Goal: Check status: Check status

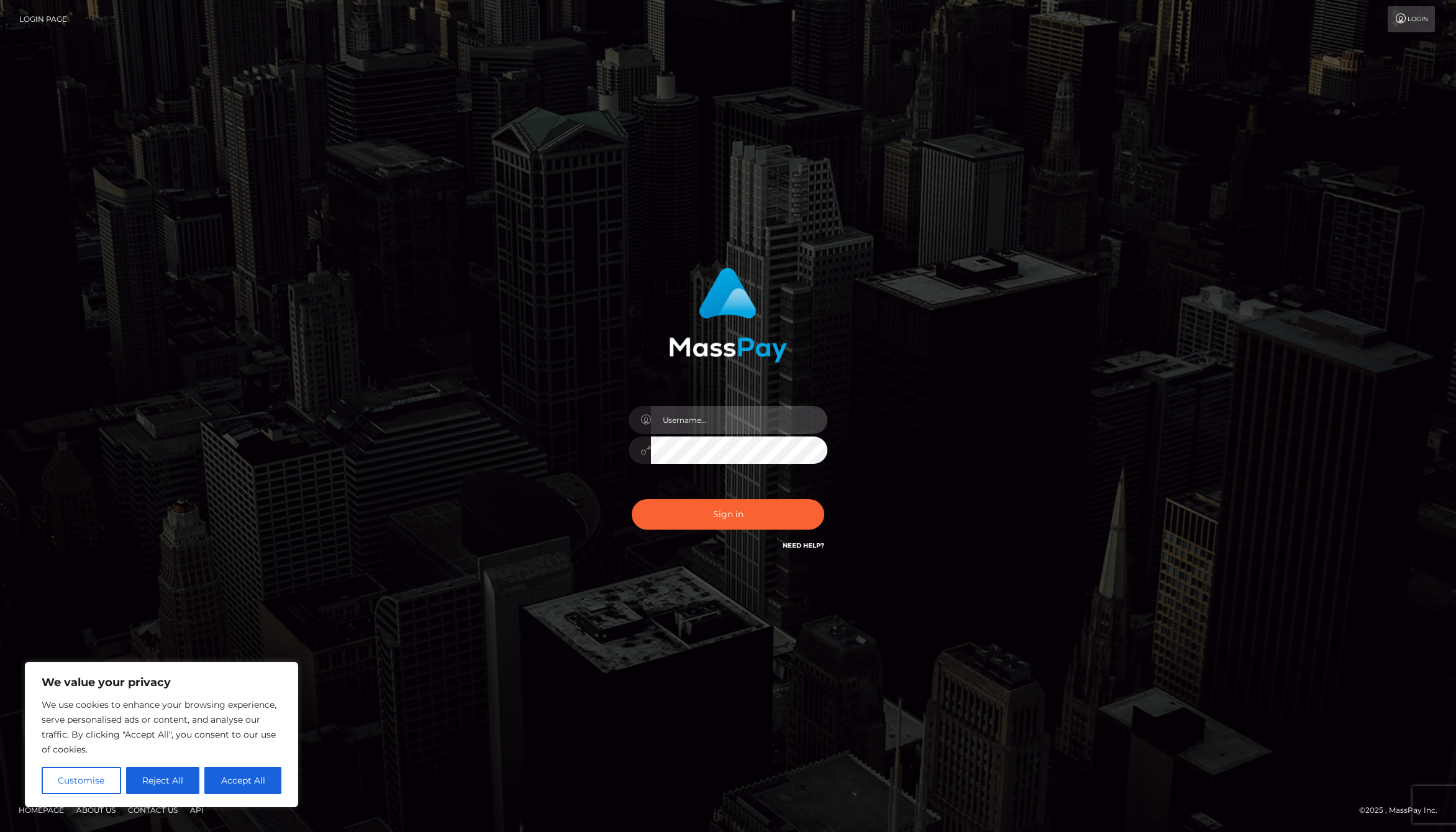
click at [715, 423] on input "text" at bounding box center [739, 420] width 176 height 28
type input "jackson.whop"
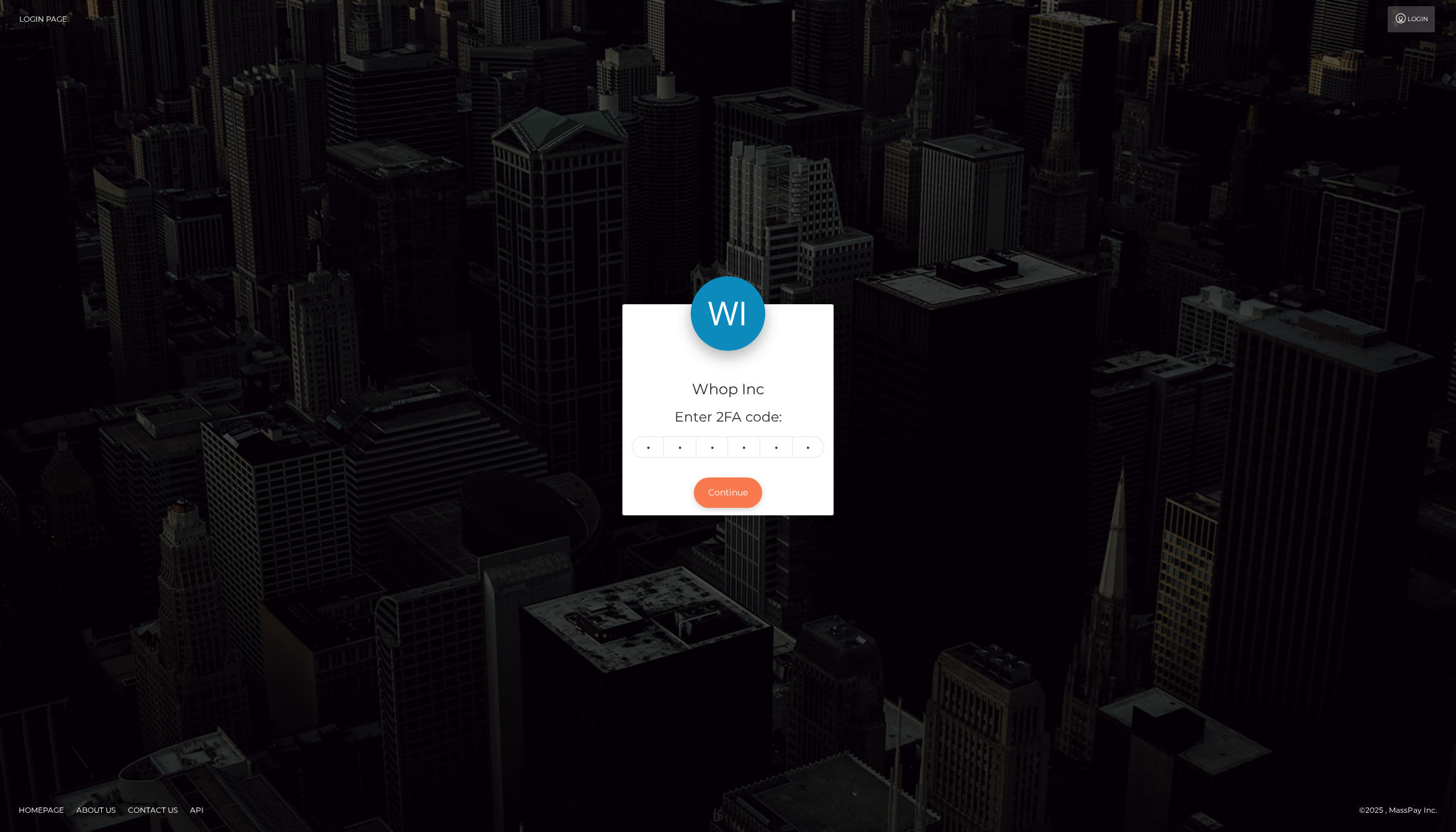
click at [737, 495] on button "Continue" at bounding box center [728, 493] width 69 height 31
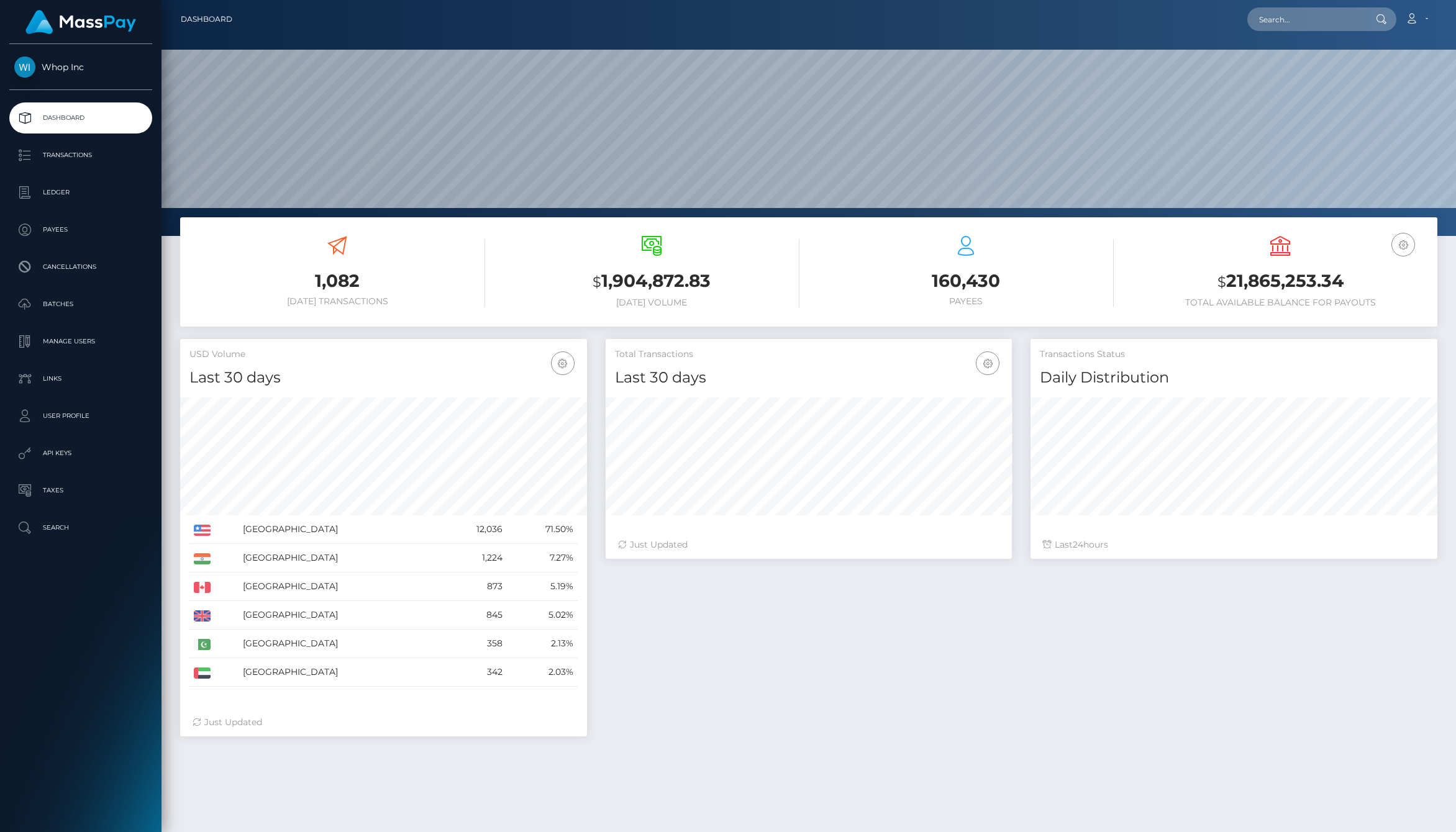
scroll to position [220, 407]
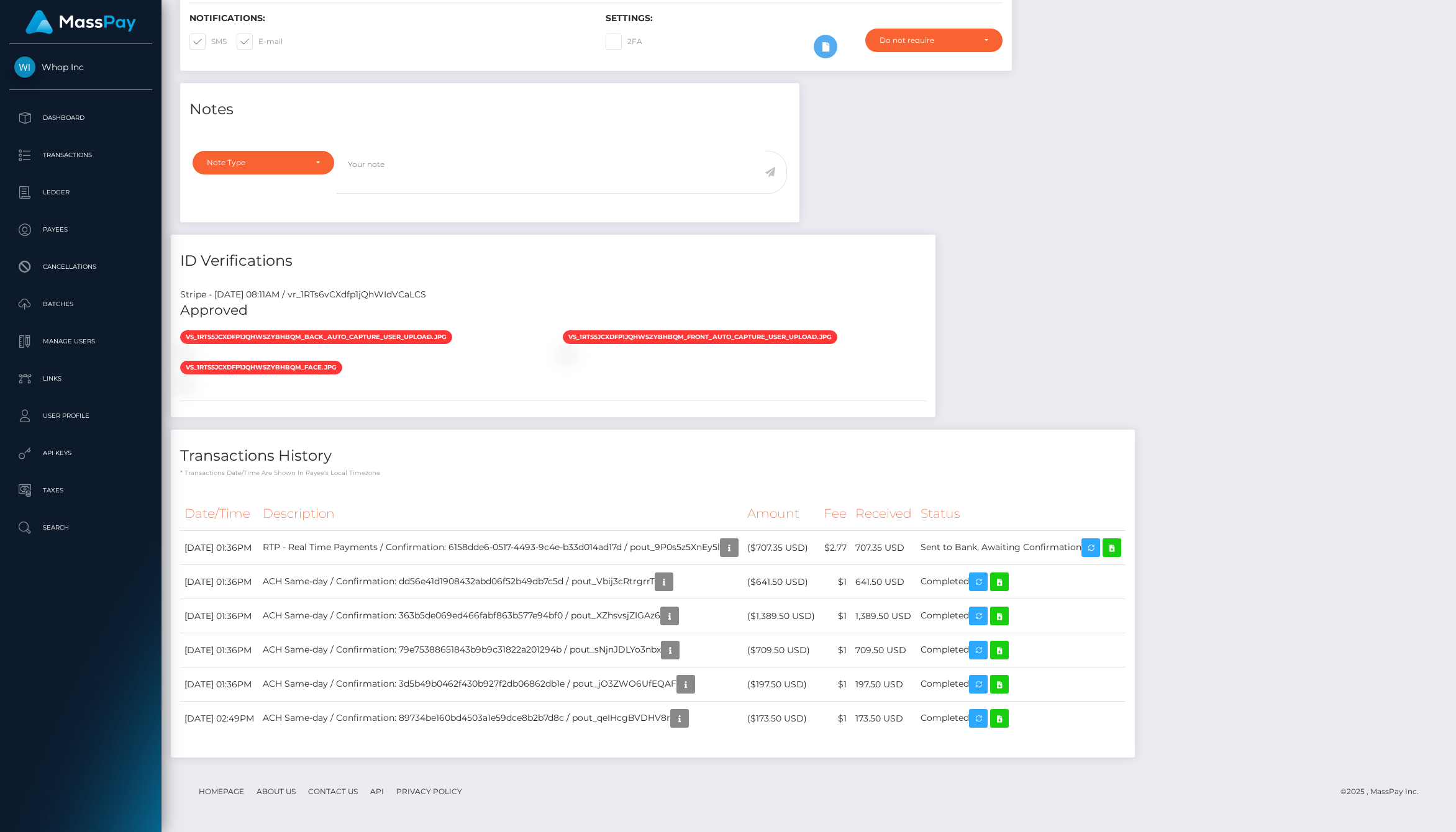
scroll to position [707, 0]
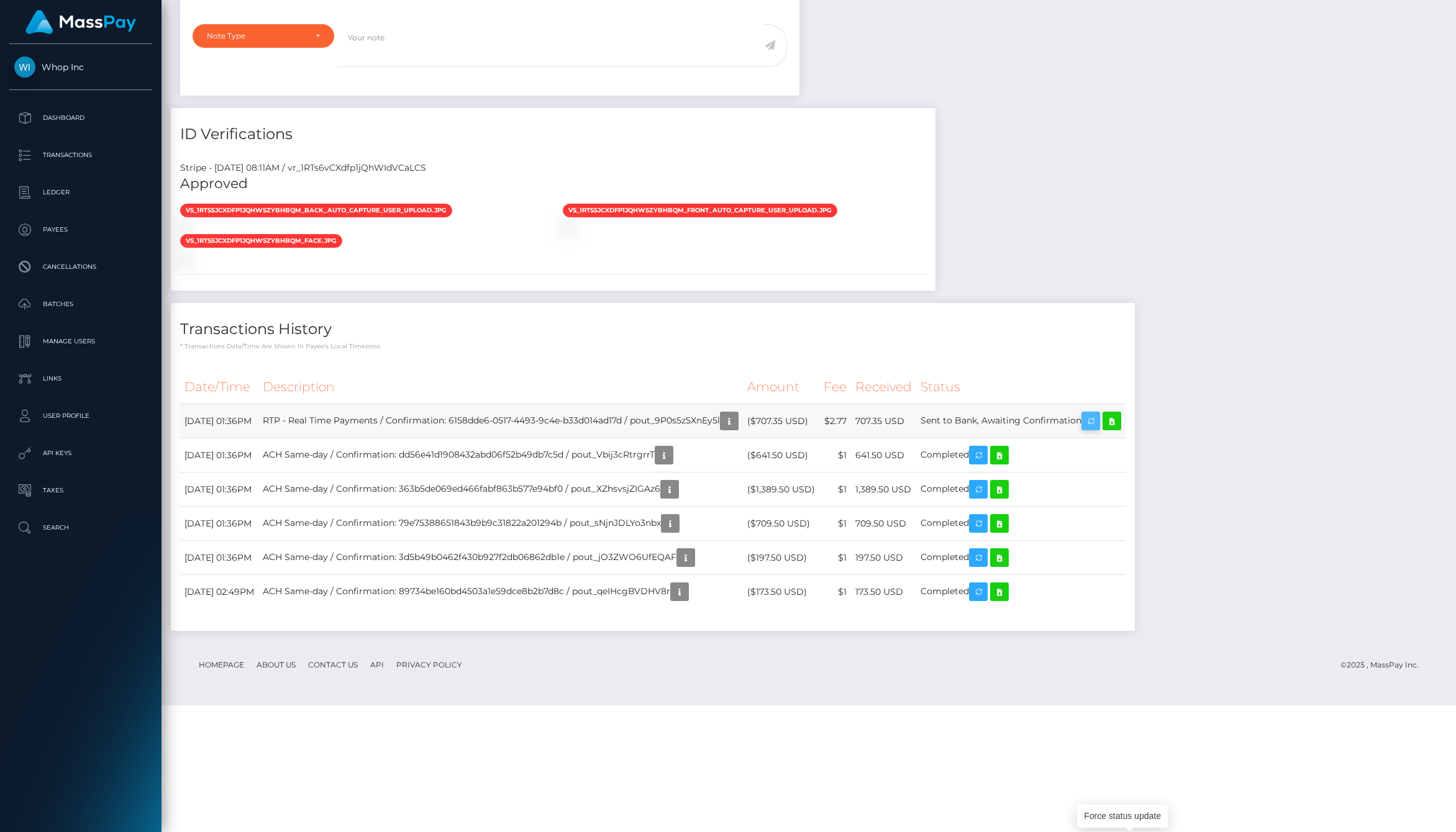
click at [1099, 429] on icon "button" at bounding box center [1091, 421] width 15 height 16
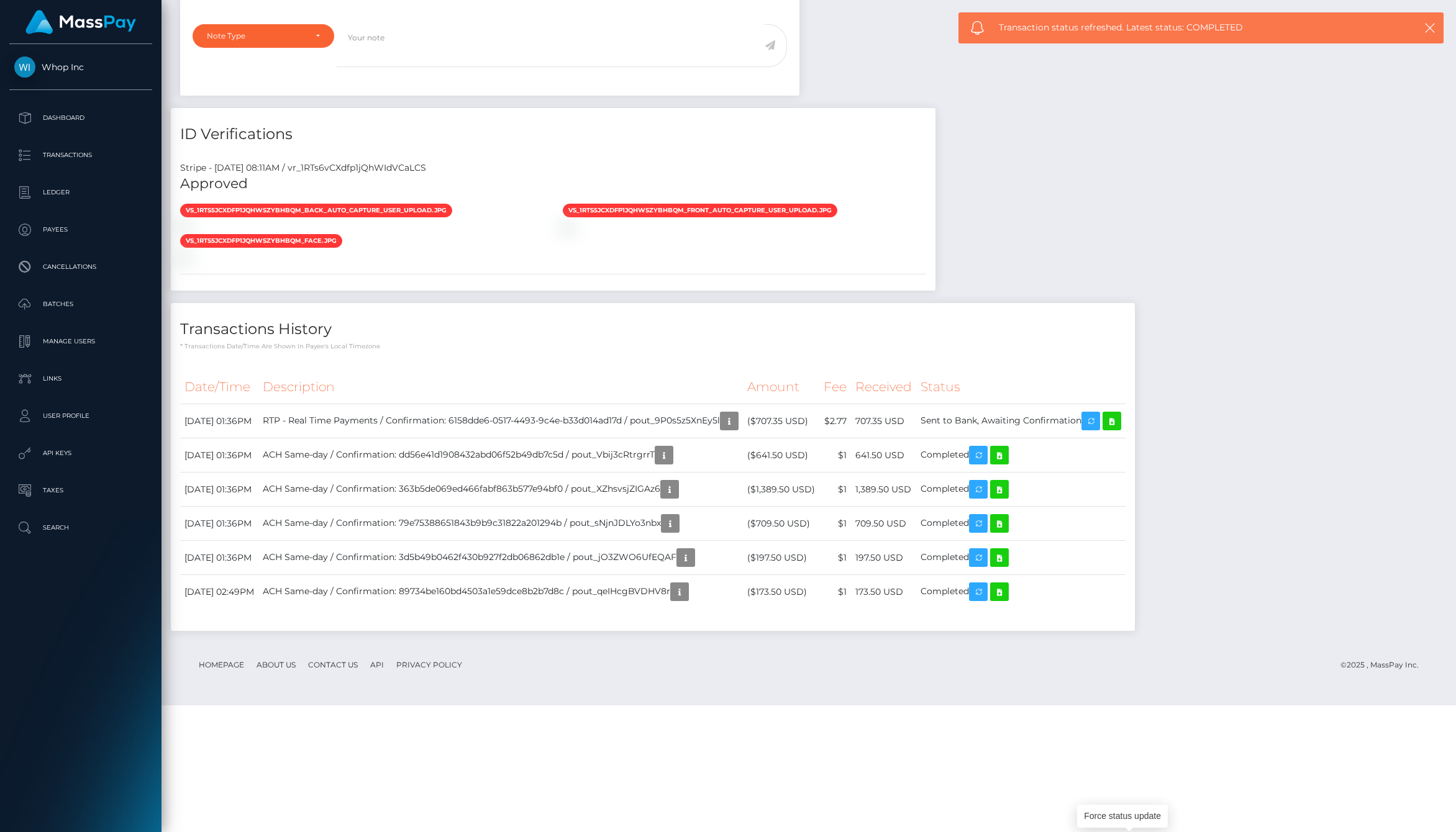
click at [1071, 341] on h4 "Transactions History" at bounding box center [653, 329] width 946 height 22
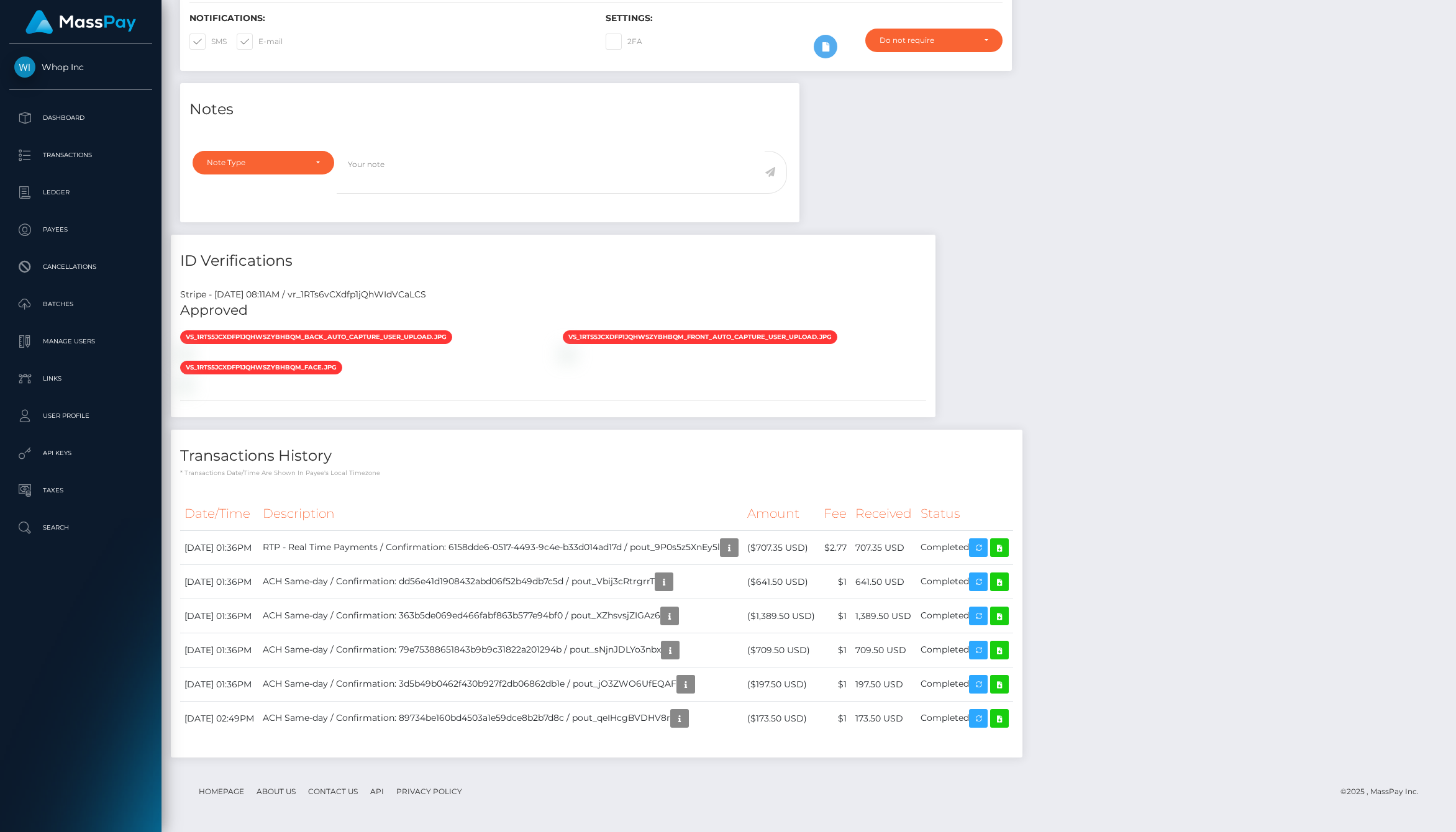
scroll to position [149, 407]
click at [491, 522] on th "Description" at bounding box center [500, 514] width 485 height 34
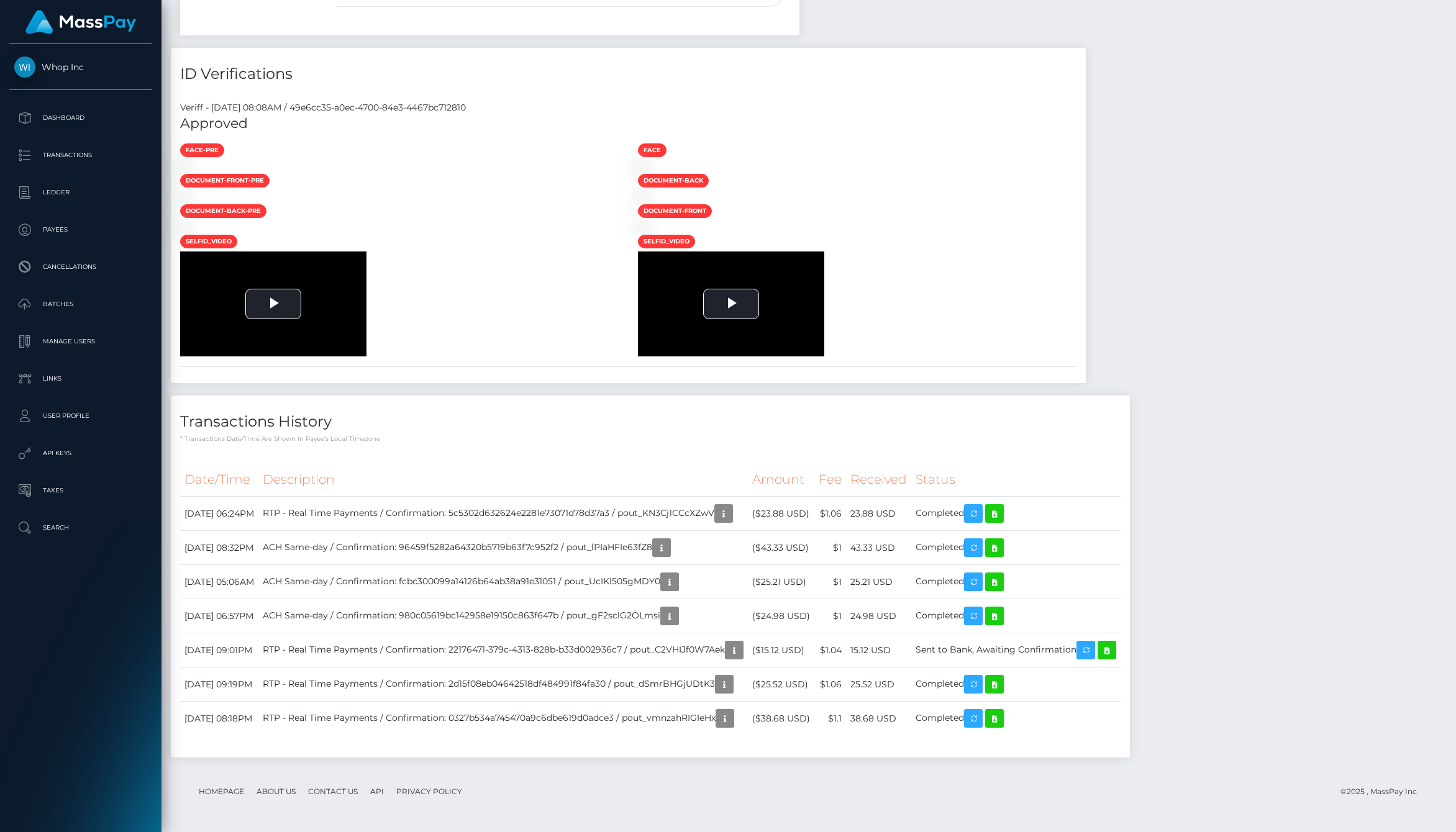
scroll to position [1428, 0]
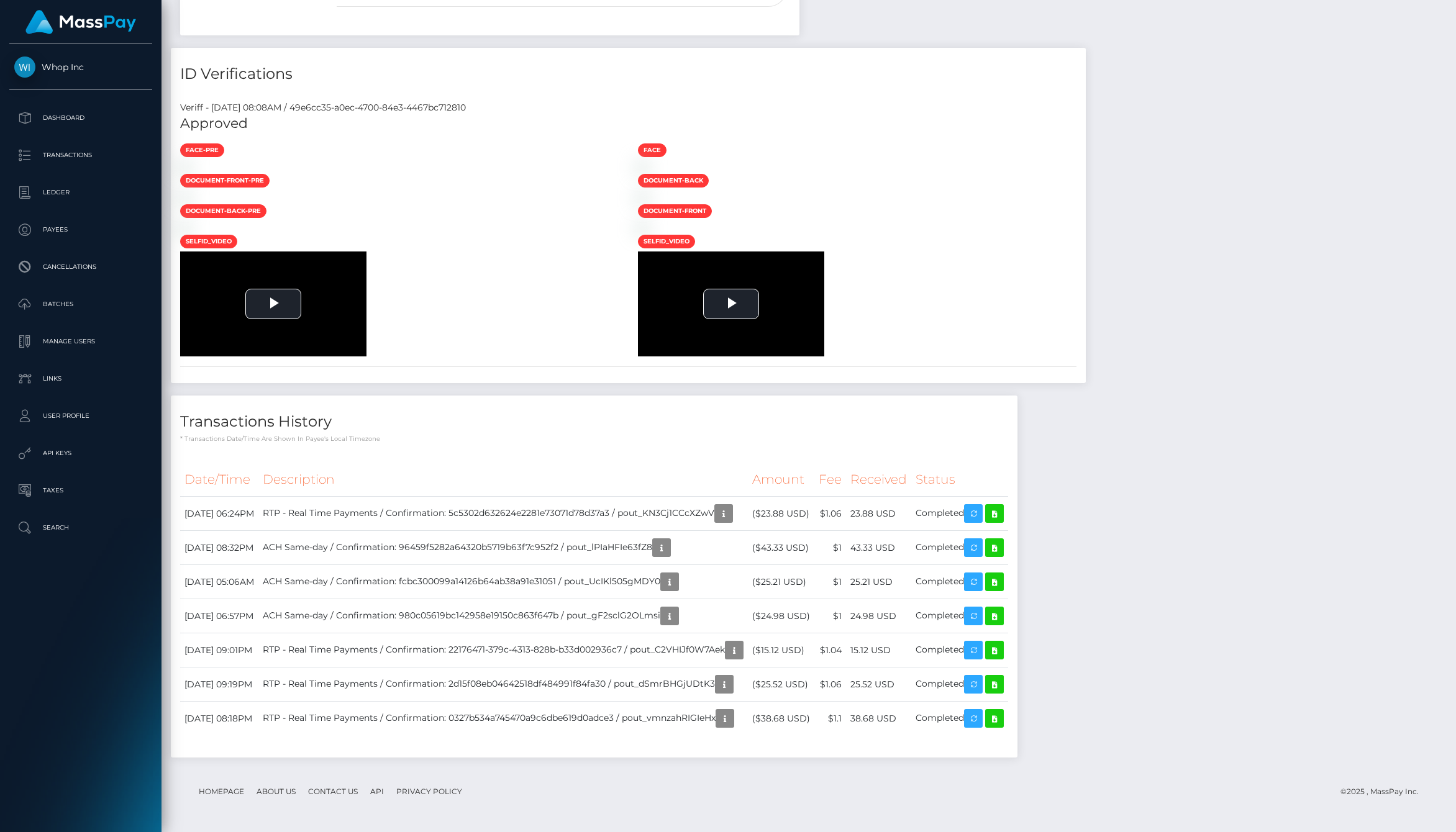
scroll to position [149, 407]
